Goal: Check status

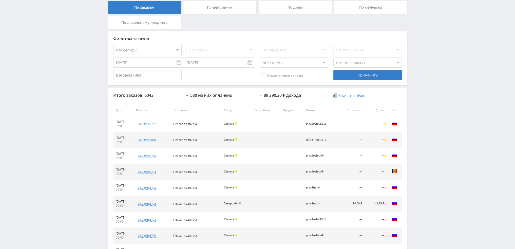
scroll to position [175, 0]
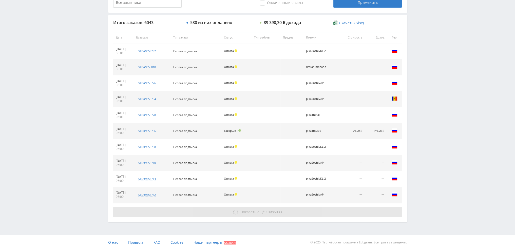
click at [226, 215] on button "Показать ещё 10 из 6033" at bounding box center [257, 212] width 289 height 10
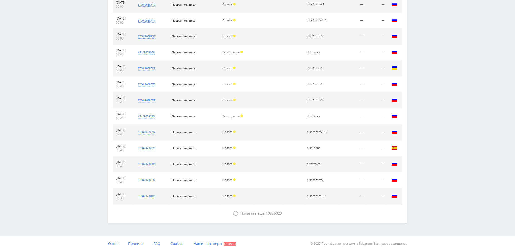
scroll to position [335, 0]
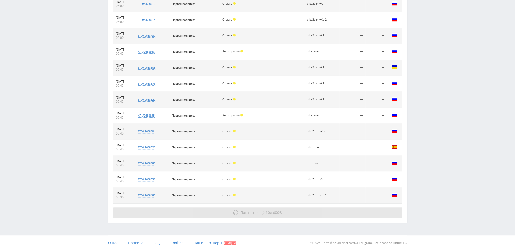
click at [264, 213] on span "Показать ещё 10 из 6023" at bounding box center [262, 212] width 42 height 5
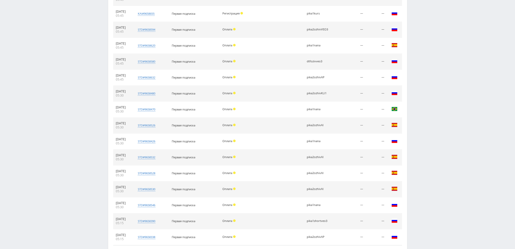
scroll to position [478, 0]
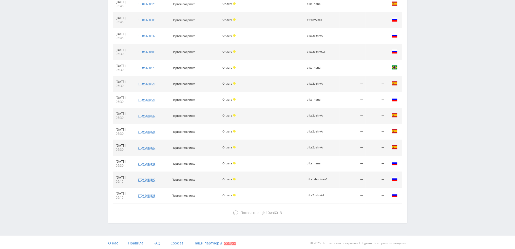
click at [264, 208] on div "Показать ещё 10 из 6013" at bounding box center [257, 213] width 289 height 10
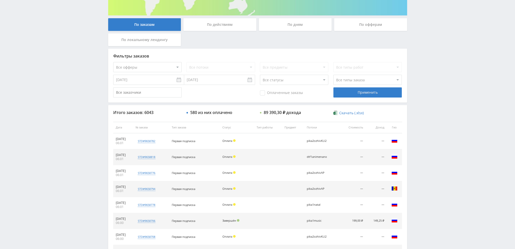
scroll to position [0, 0]
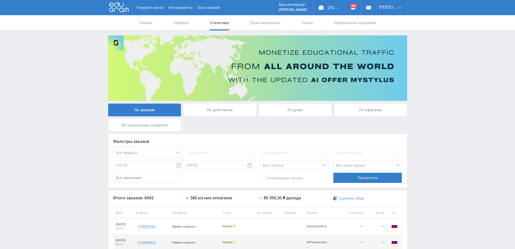
click at [351, 167] on select "Все типы заказа [PERSON_NAME] Новый заказ" at bounding box center [368, 165] width 68 height 10
click at [315, 135] on div "Фильтры заказов Все офферы MyStylus MyStylus - Revshare Кэмп Studybay Автор24 S…" at bounding box center [257, 161] width 299 height 54
click at [302, 165] on select "Все статусы В аукционе В работе На гарантии Завершен Возврат Черновик" at bounding box center [294, 165] width 68 height 10
select select "3"
click at [260, 160] on select "Все статусы В аукционе В работе На гарантии Завершен Возврат Черновик" at bounding box center [294, 165] width 68 height 10
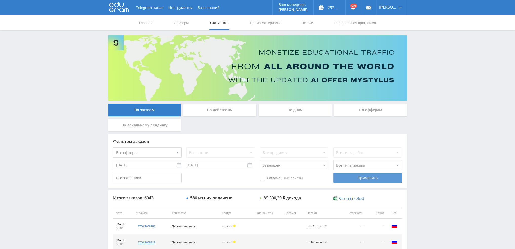
click at [357, 178] on div "Применить" at bounding box center [368, 178] width 68 height 10
click at [308, 110] on div "По дням" at bounding box center [295, 110] width 73 height 13
click at [0, 0] on input "По дням" at bounding box center [0, 0] width 0 height 0
